Goal: Information Seeking & Learning: Check status

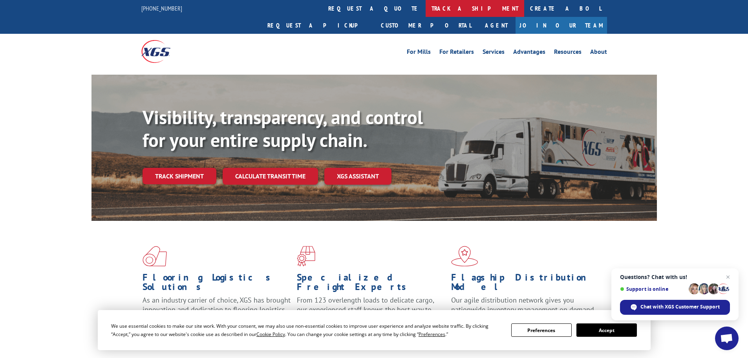
click at [426, 11] on link "track a shipment" at bounding box center [475, 8] width 99 height 17
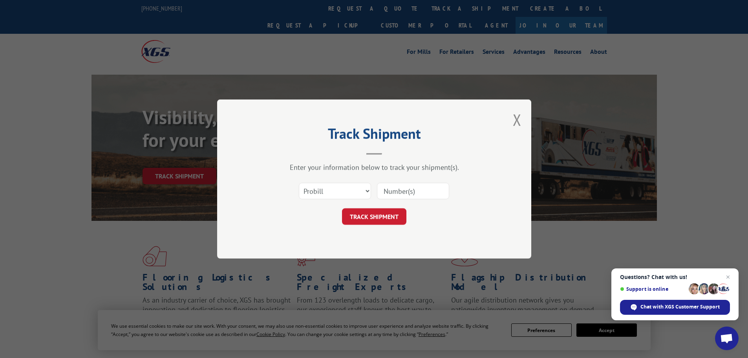
click at [396, 190] on input at bounding box center [413, 191] width 72 height 16
paste input "17593350"
type input "17593350"
click at [377, 216] on button "TRACK SHIPMENT" at bounding box center [374, 216] width 64 height 16
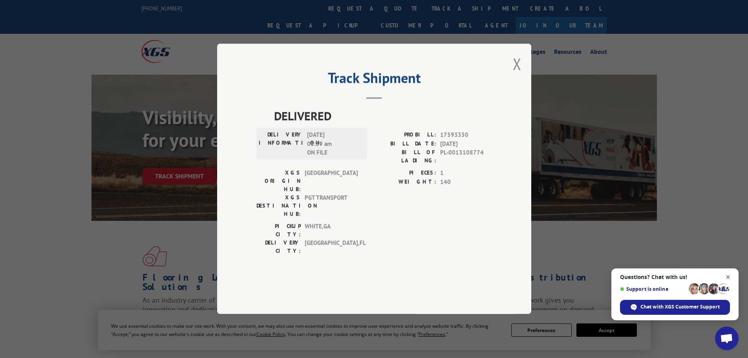
click at [729, 277] on span "Close chat" at bounding box center [728, 277] width 10 height 10
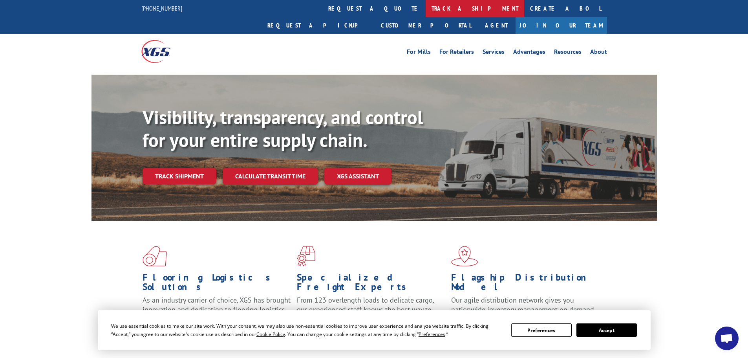
click at [426, 6] on link "track a shipment" at bounding box center [475, 8] width 99 height 17
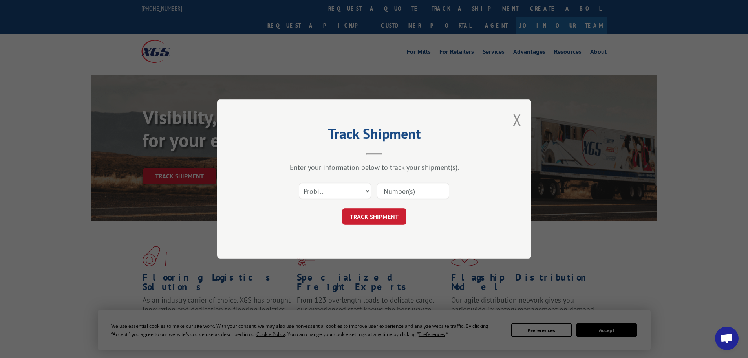
drag, startPoint x: 414, startPoint y: 199, endPoint x: 407, endPoint y: 192, distance: 9.8
click at [414, 199] on div at bounding box center [413, 191] width 72 height 18
click at [425, 193] on input at bounding box center [413, 191] width 72 height 16
click at [424, 191] on input at bounding box center [413, 191] width 72 height 16
paste input "17593350"
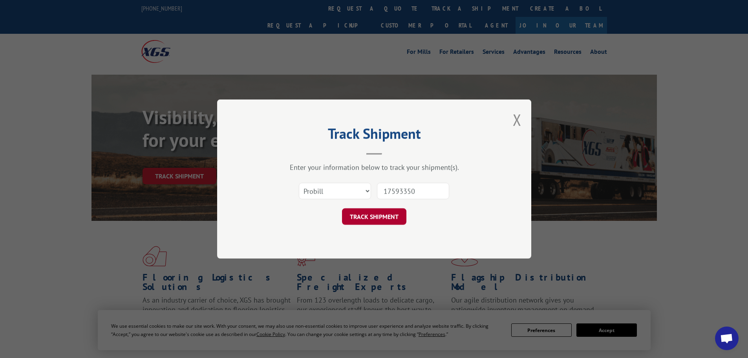
type input "17593350"
click at [374, 216] on button "TRACK SHIPMENT" at bounding box center [374, 216] width 64 height 16
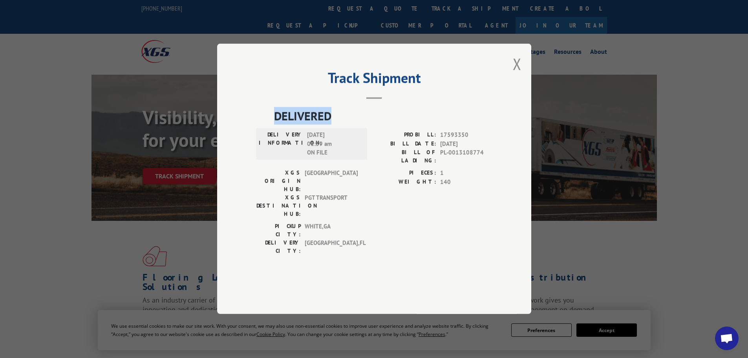
drag, startPoint x: 334, startPoint y: 141, endPoint x: 267, endPoint y: 146, distance: 66.9
click at [263, 142] on div "DELIVERED DELIVERY INFORMATION: [DATE] 01:39 am ON FILE PROBILL: 17593350 BILL …" at bounding box center [374, 183] width 236 height 152
click at [324, 150] on div "DELIVERY INFORMATION: [DATE] 01:39 am ON FILE" at bounding box center [311, 143] width 111 height 31
drag, startPoint x: 321, startPoint y: 157, endPoint x: 305, endPoint y: 157, distance: 16.1
click at [306, 157] on div "DELIVERY INFORMATION: 09/08/2025 01:39 am ON FILE" at bounding box center [312, 144] width 106 height 27
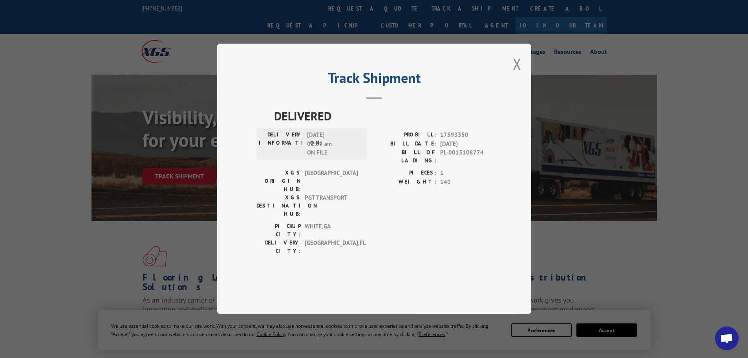
click at [442, 178] on span "1" at bounding box center [466, 173] width 52 height 9
